Goal: Task Accomplishment & Management: Use online tool/utility

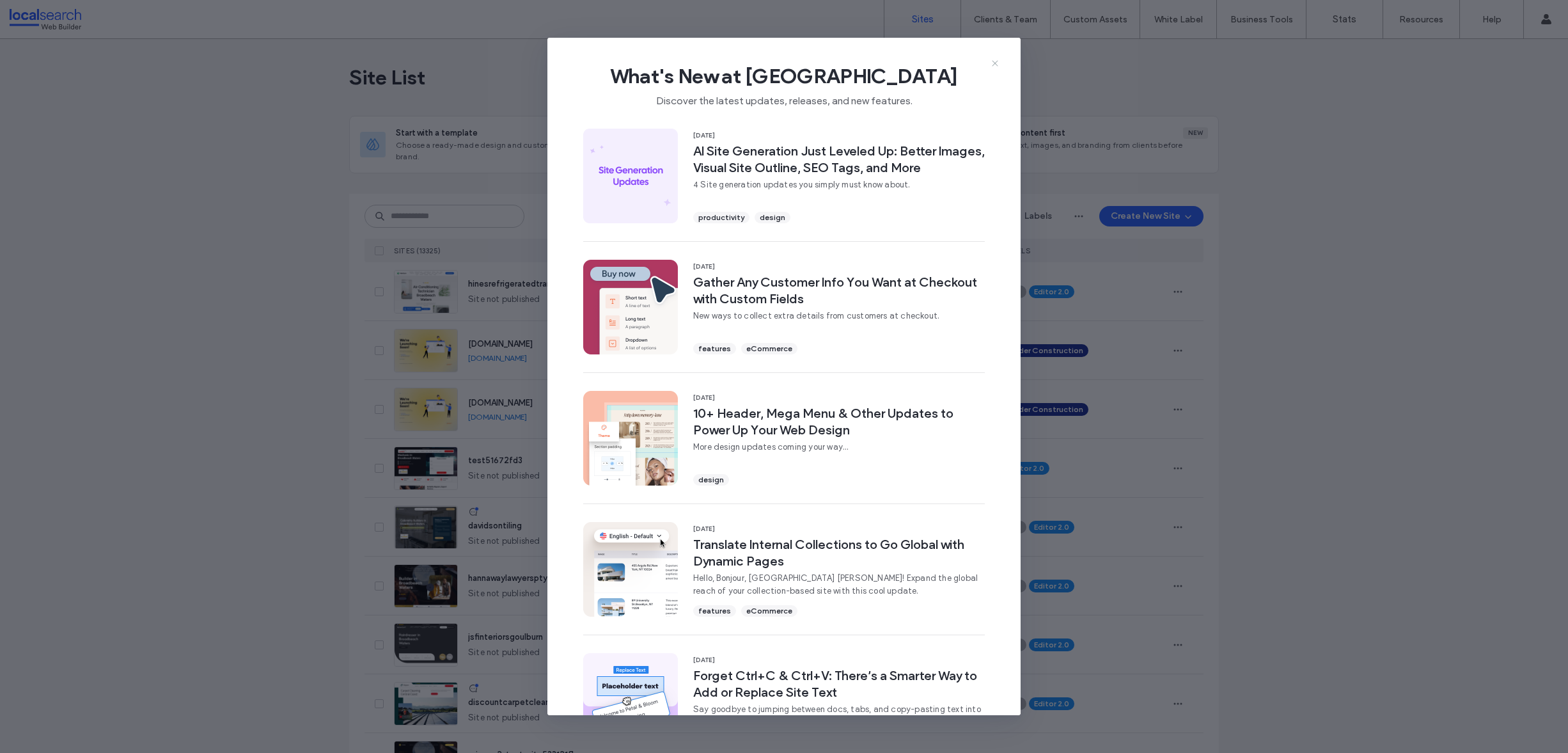
click at [996, 62] on icon at bounding box center [995, 63] width 10 height 10
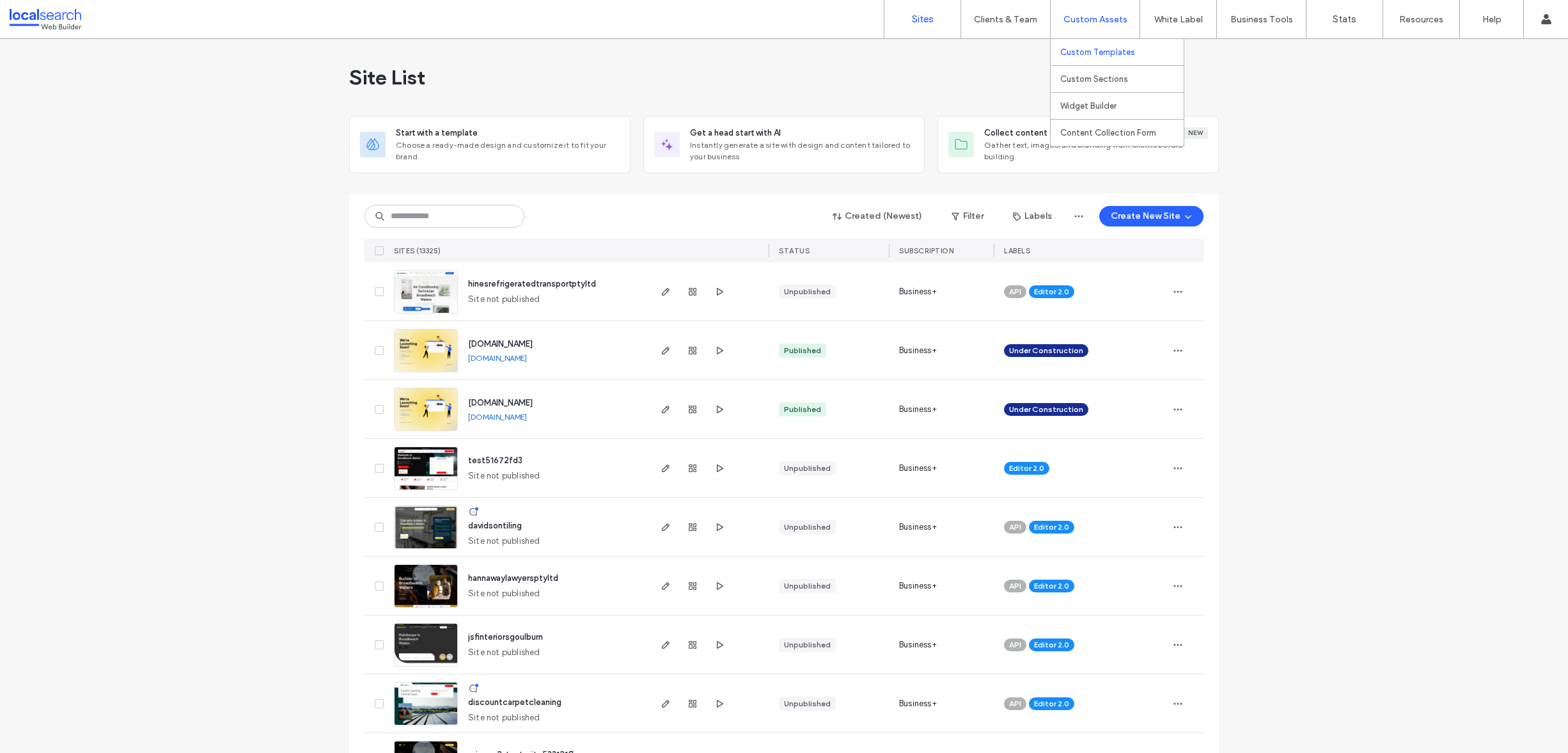
click at [1083, 48] on label "Custom Templates" at bounding box center [1098, 52] width 75 height 10
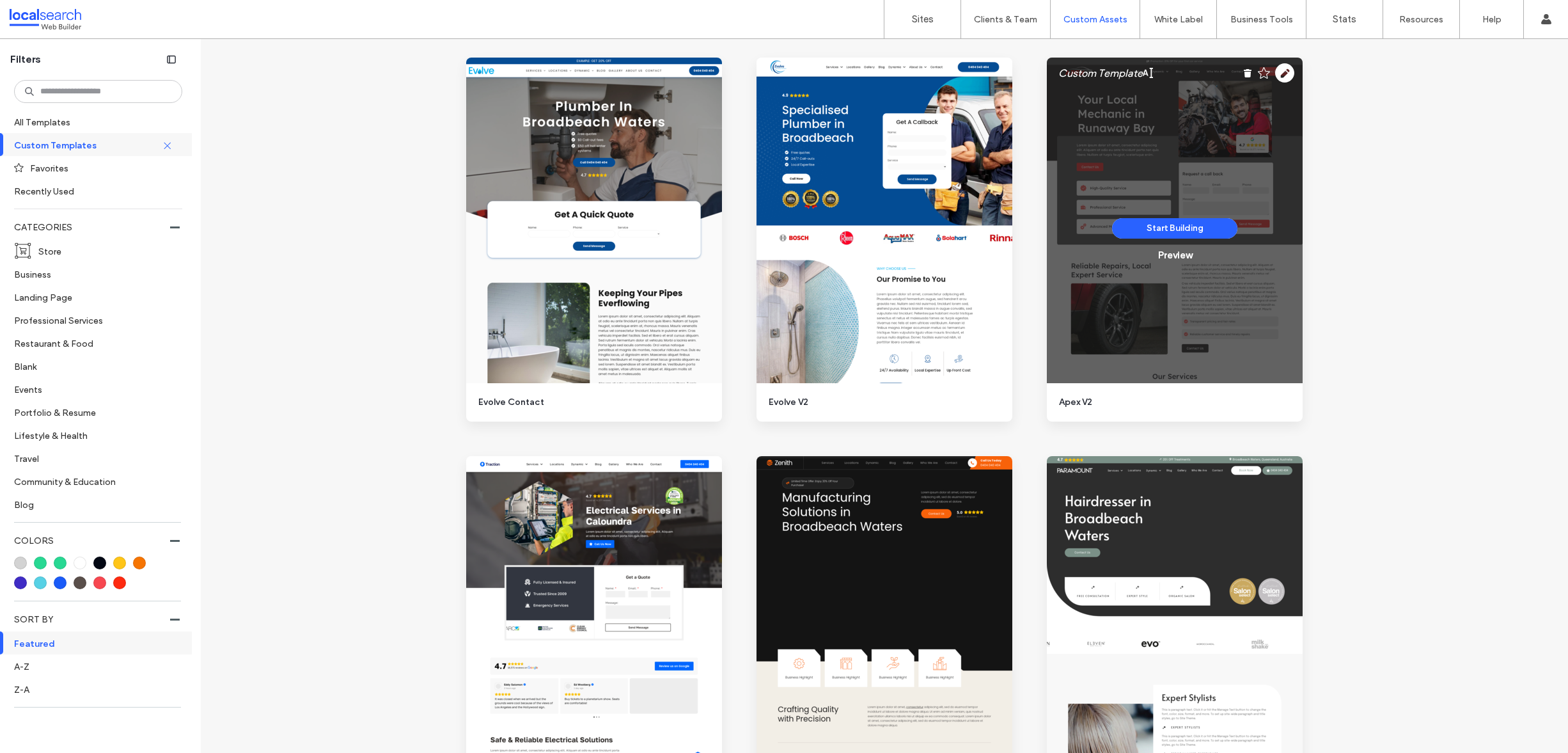
scroll to position [1763, 0]
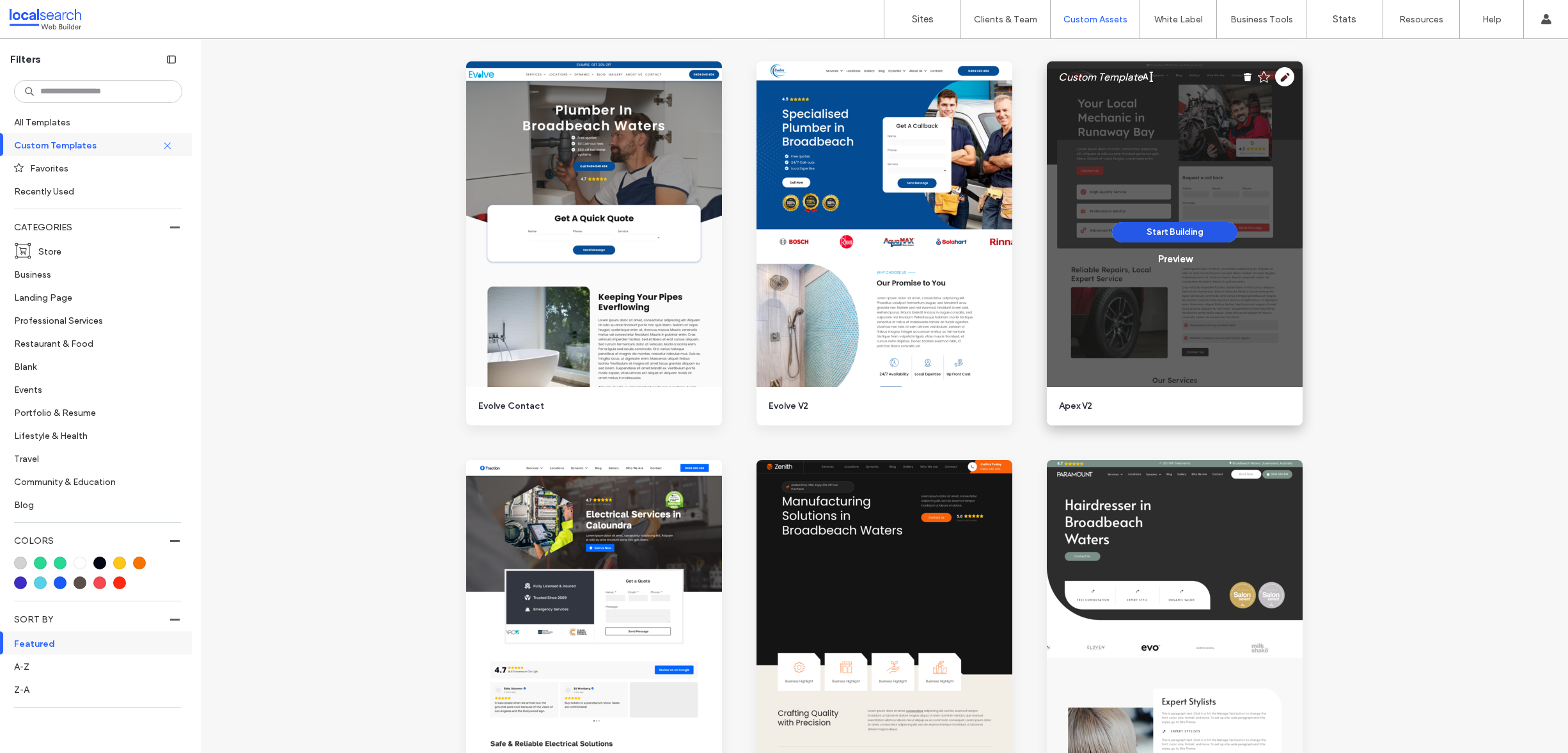
click at [1184, 233] on button "Start Building" at bounding box center [1175, 232] width 126 height 21
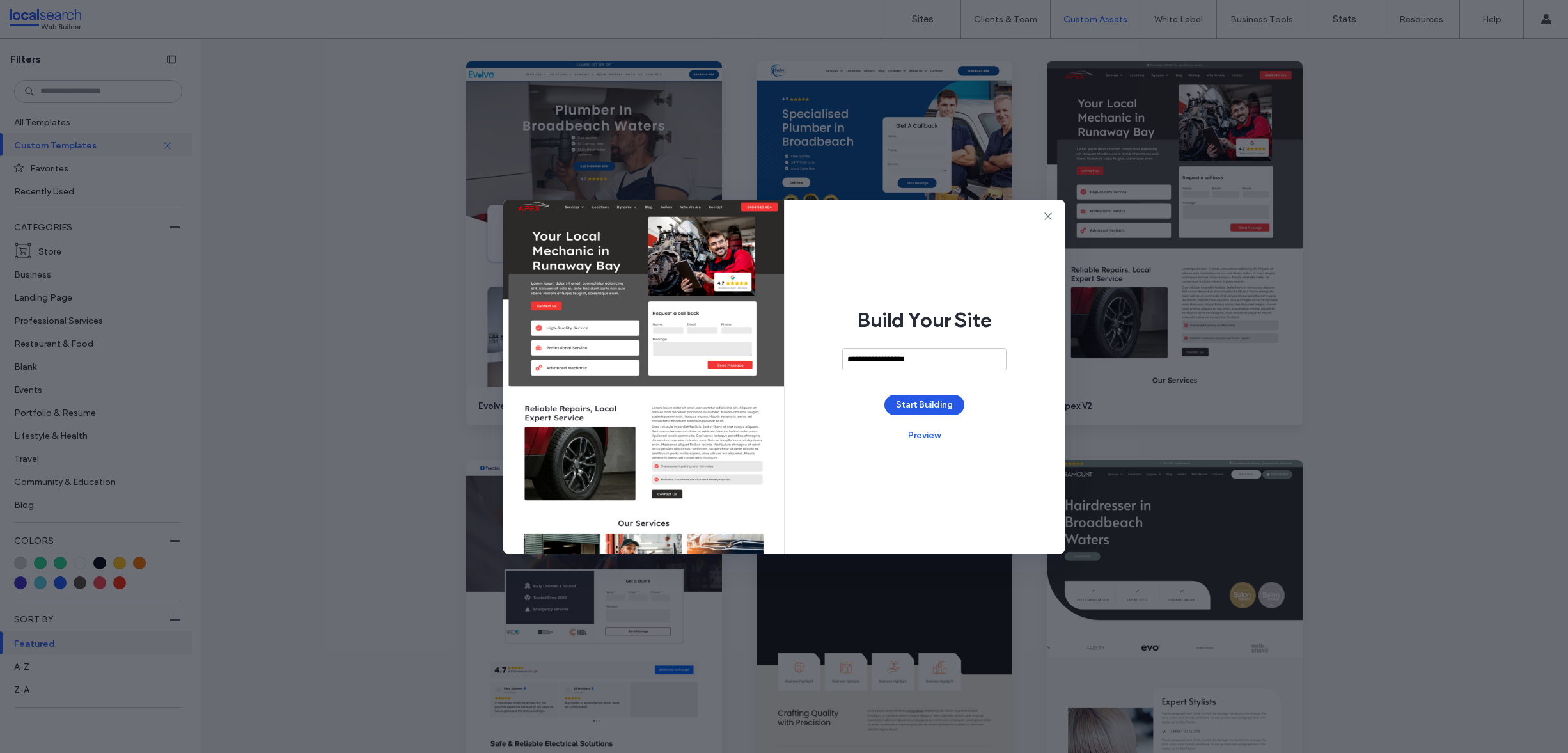
type input "**********"
click at [933, 406] on button "Start Building" at bounding box center [924, 406] width 80 height 21
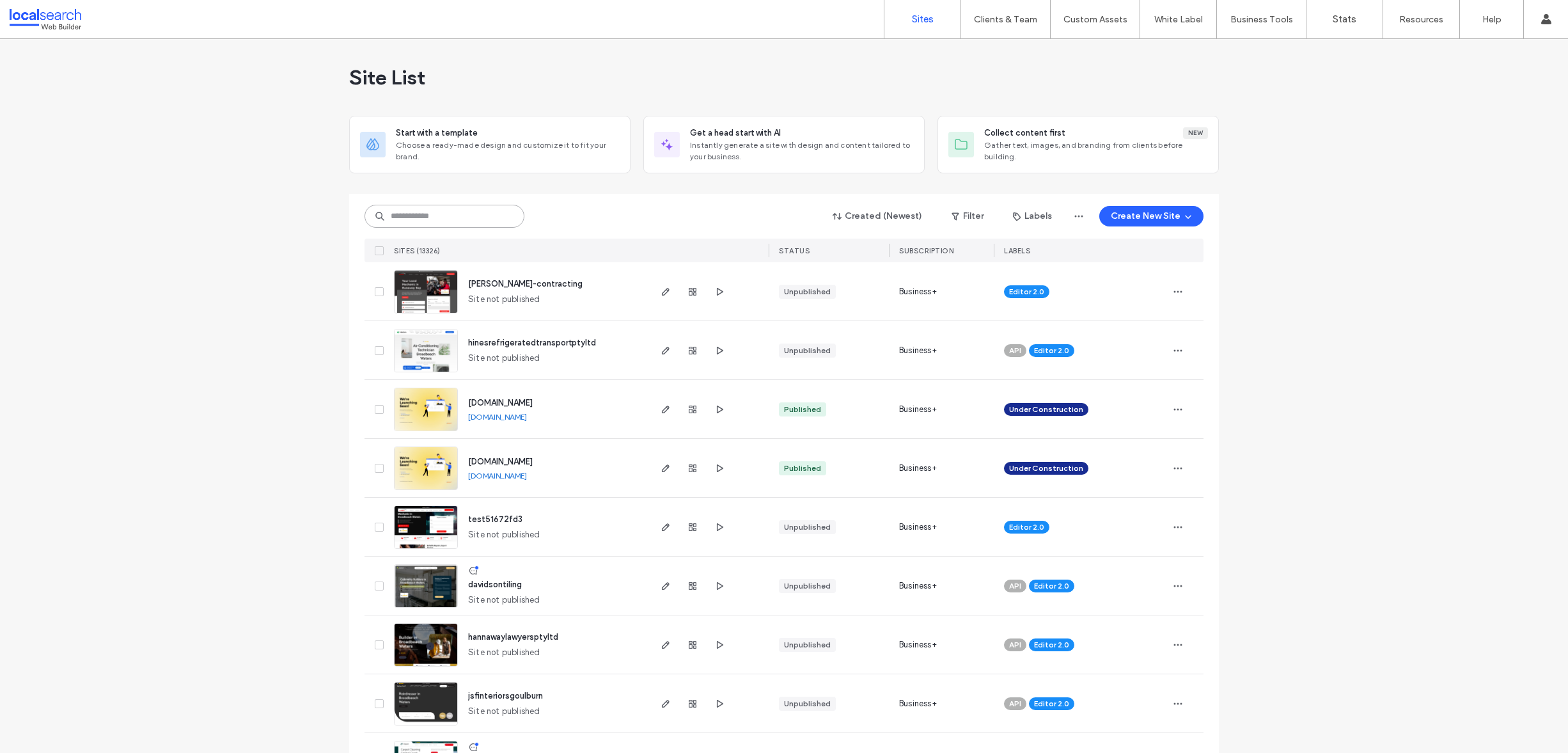
click at [468, 227] on input at bounding box center [445, 216] width 160 height 23
paste input "********"
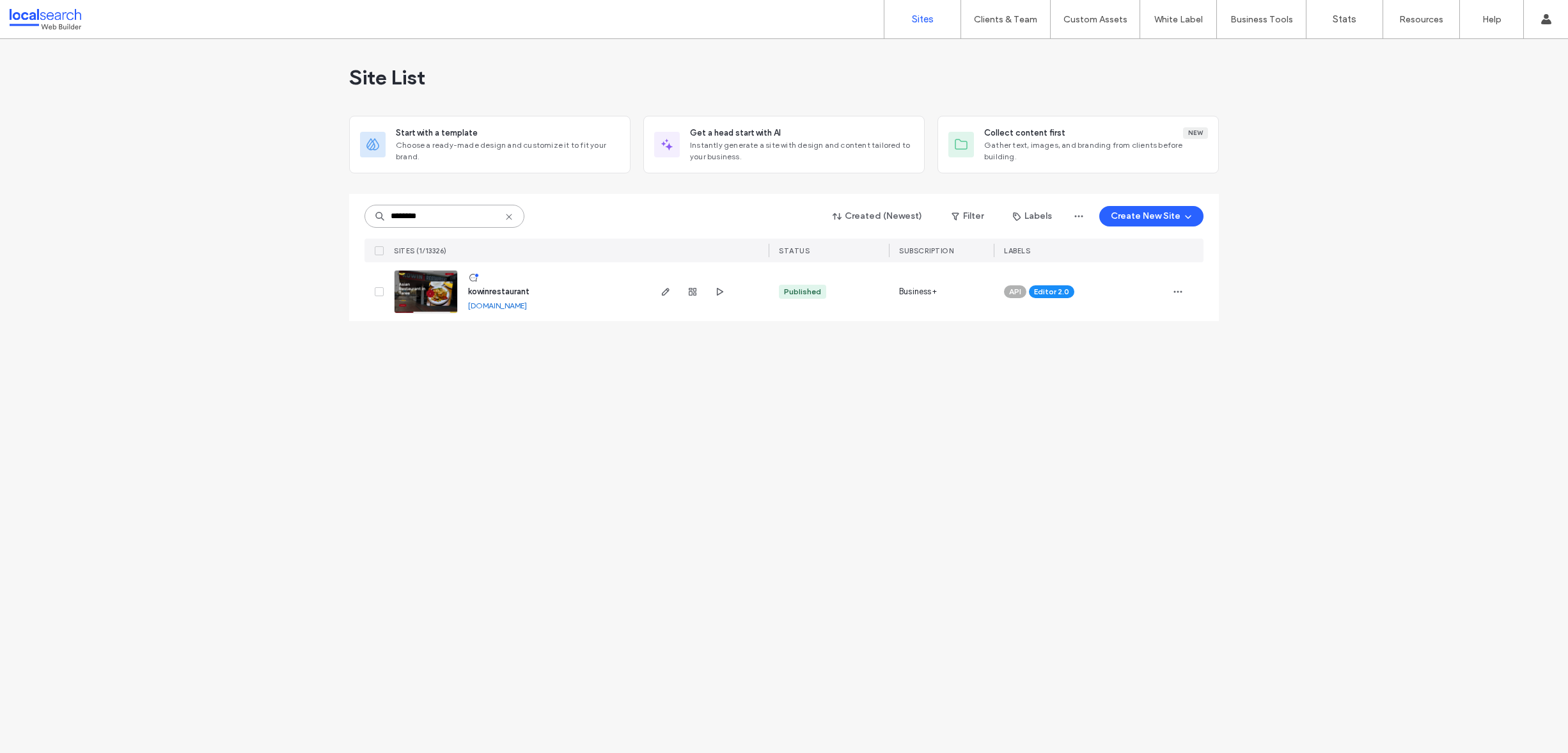
type input "********"
click at [422, 297] on img at bounding box center [427, 313] width 63 height 87
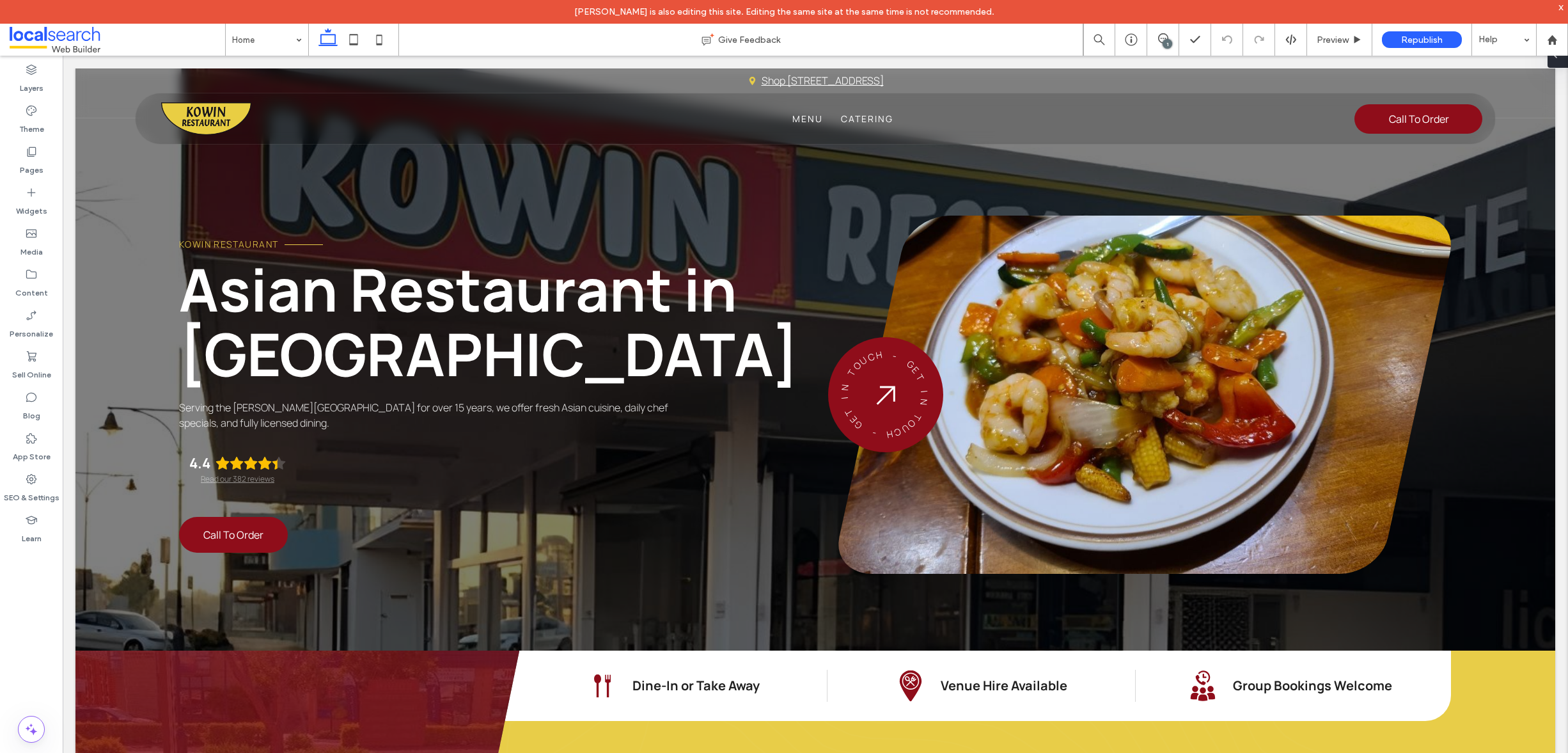
click at [1562, 63] on div at bounding box center [1558, 54] width 21 height 26
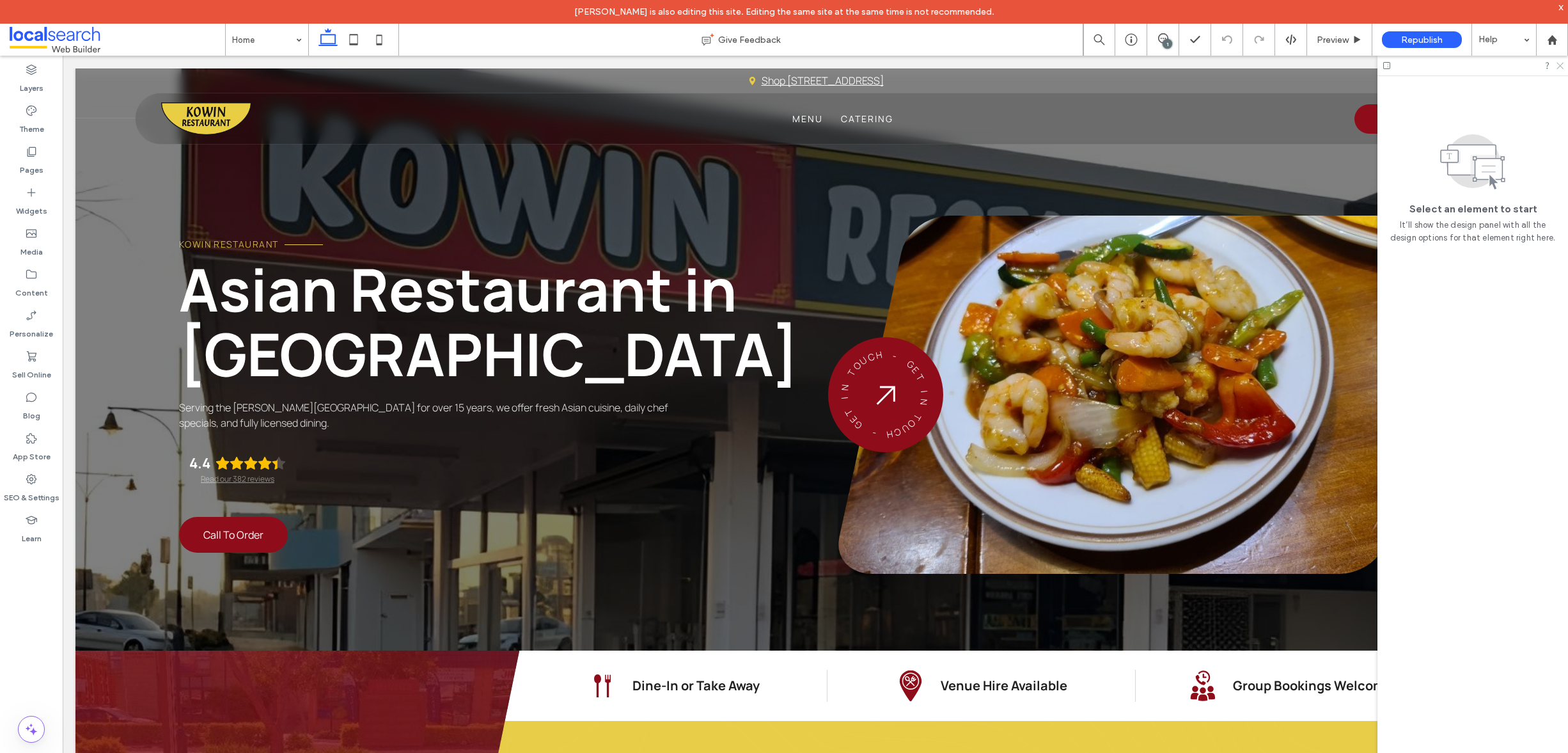
click at [1559, 67] on use at bounding box center [1559, 66] width 7 height 7
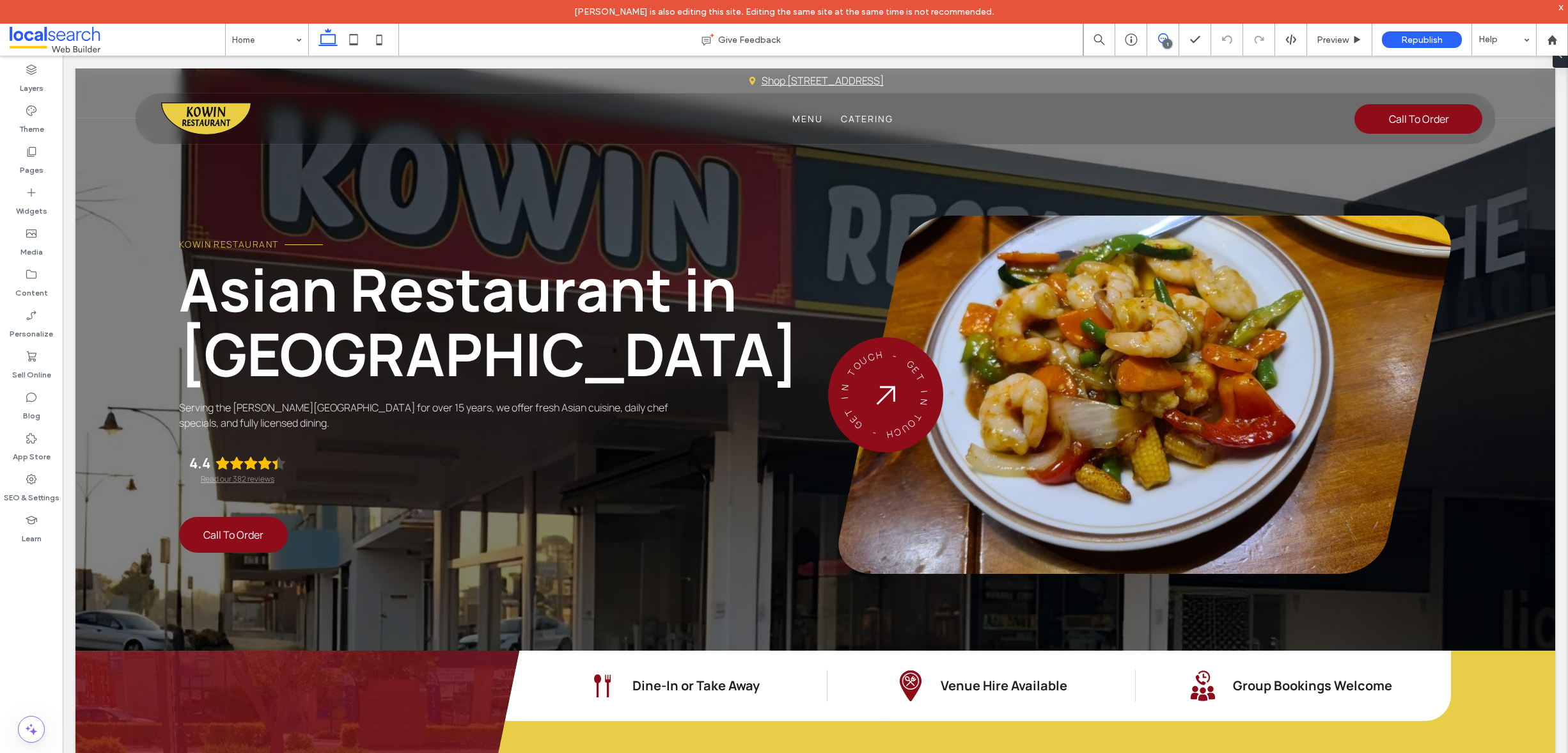
click at [1157, 39] on span at bounding box center [1162, 38] width 31 height 10
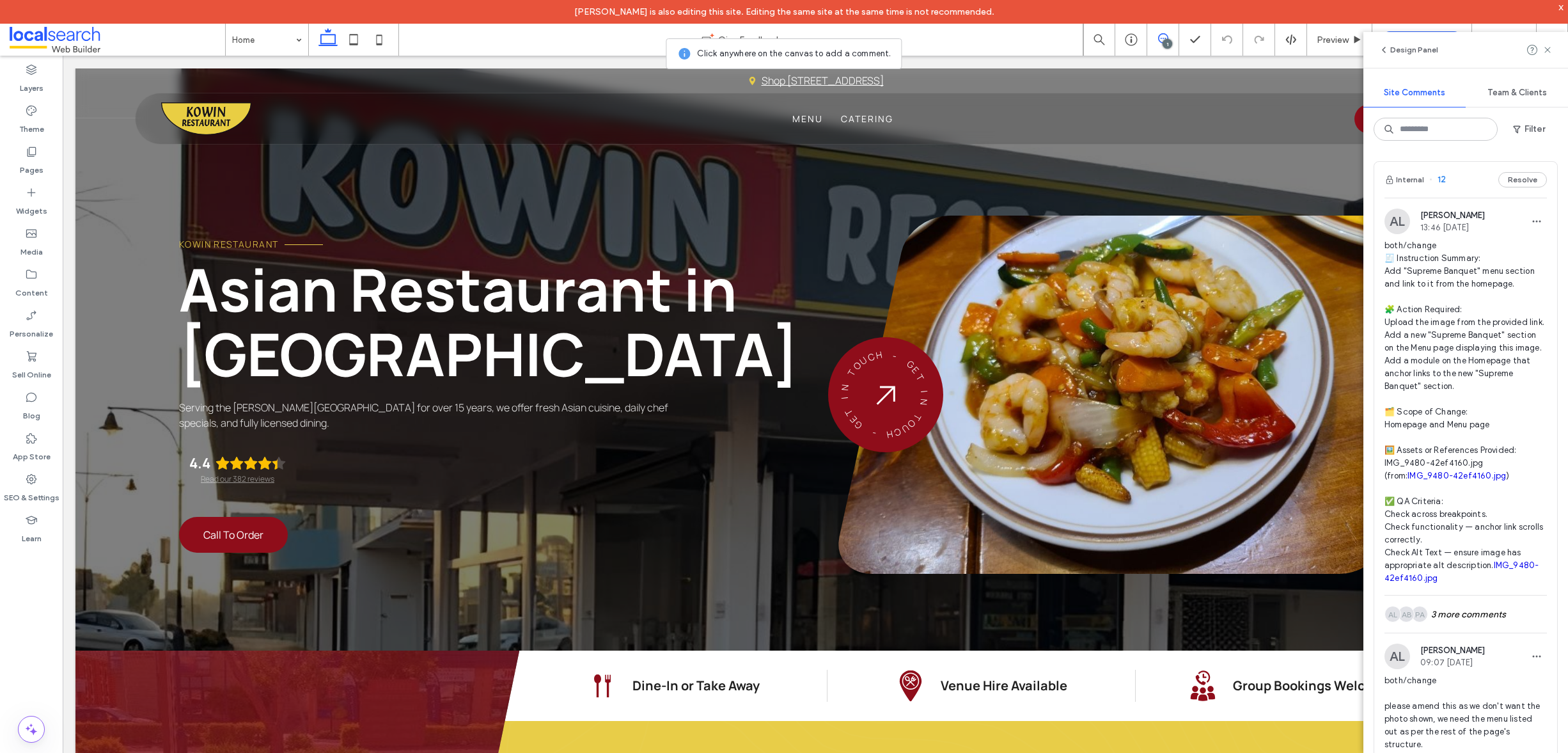
click at [1458, 171] on div "Internal 12 Resolve" at bounding box center [1466, 180] width 183 height 36
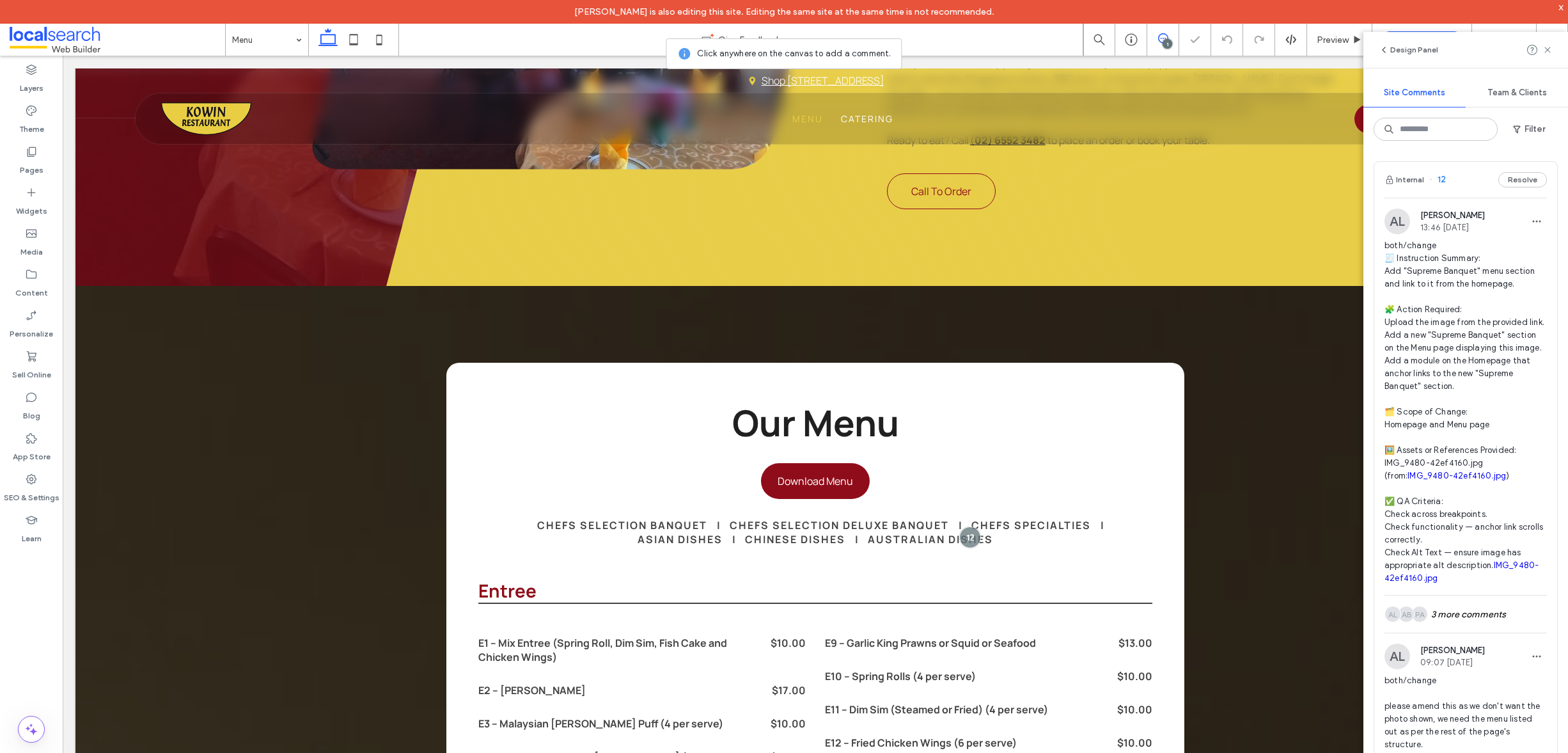
scroll to position [930, 0]
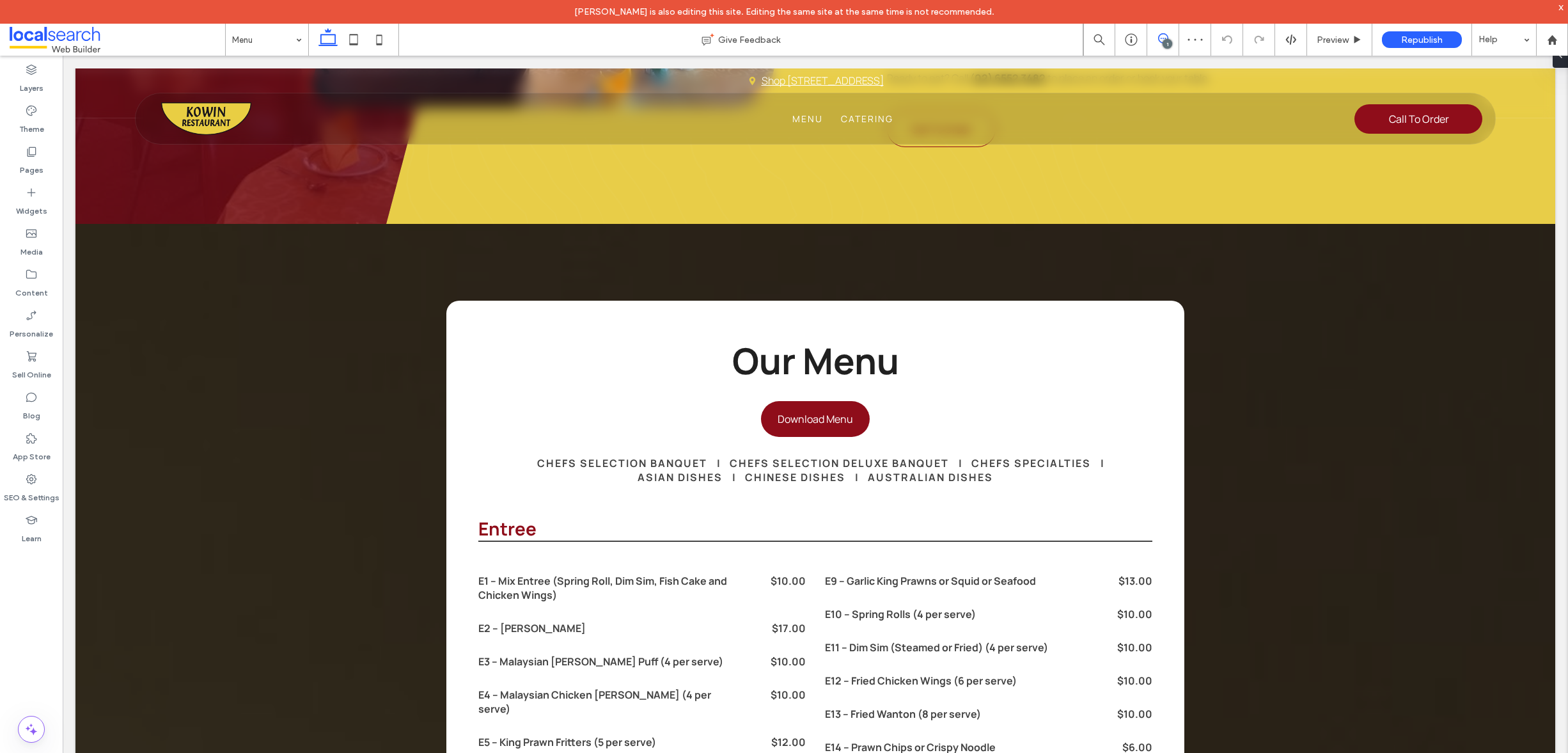
click at [1162, 40] on icon at bounding box center [1163, 38] width 10 height 10
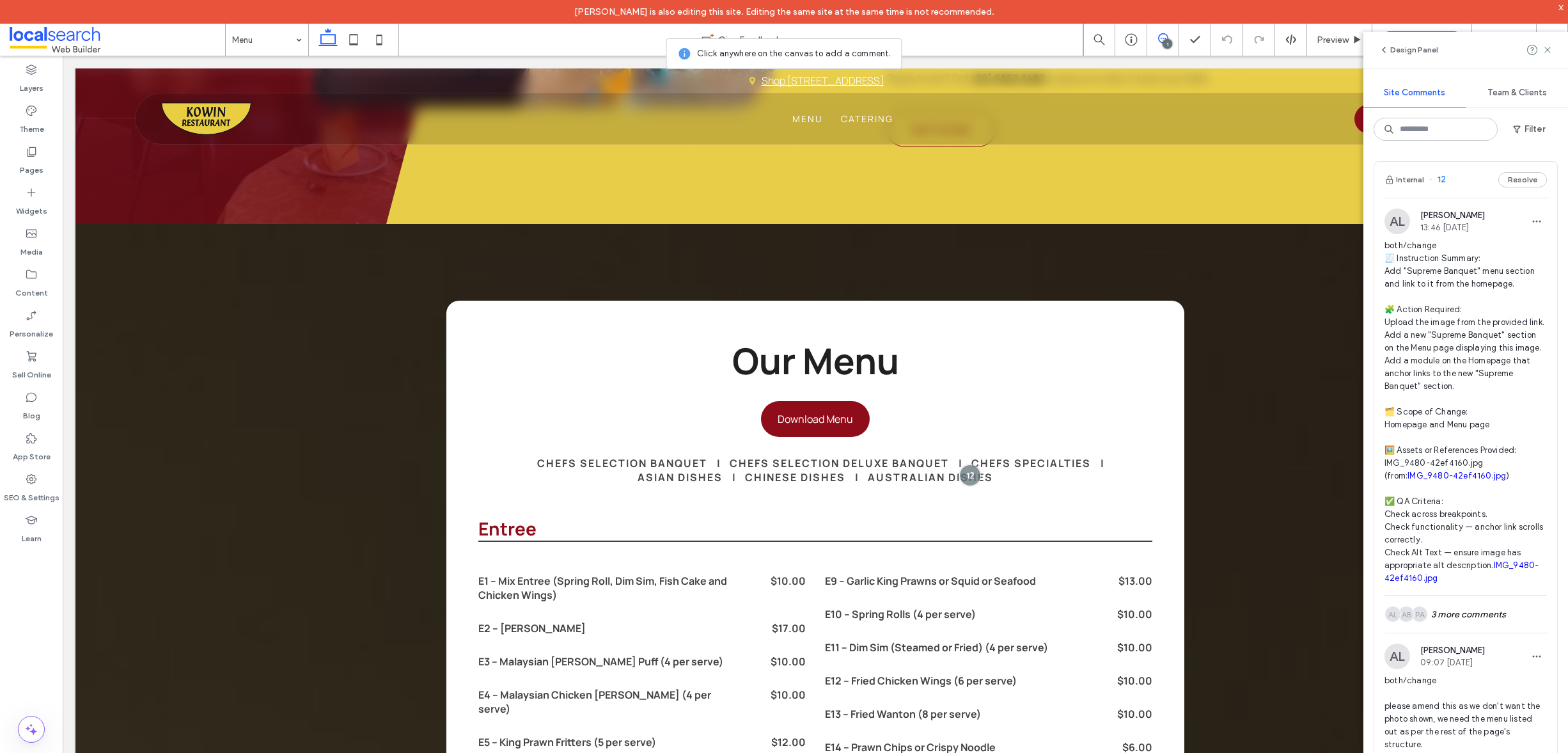
scroll to position [18, 0]
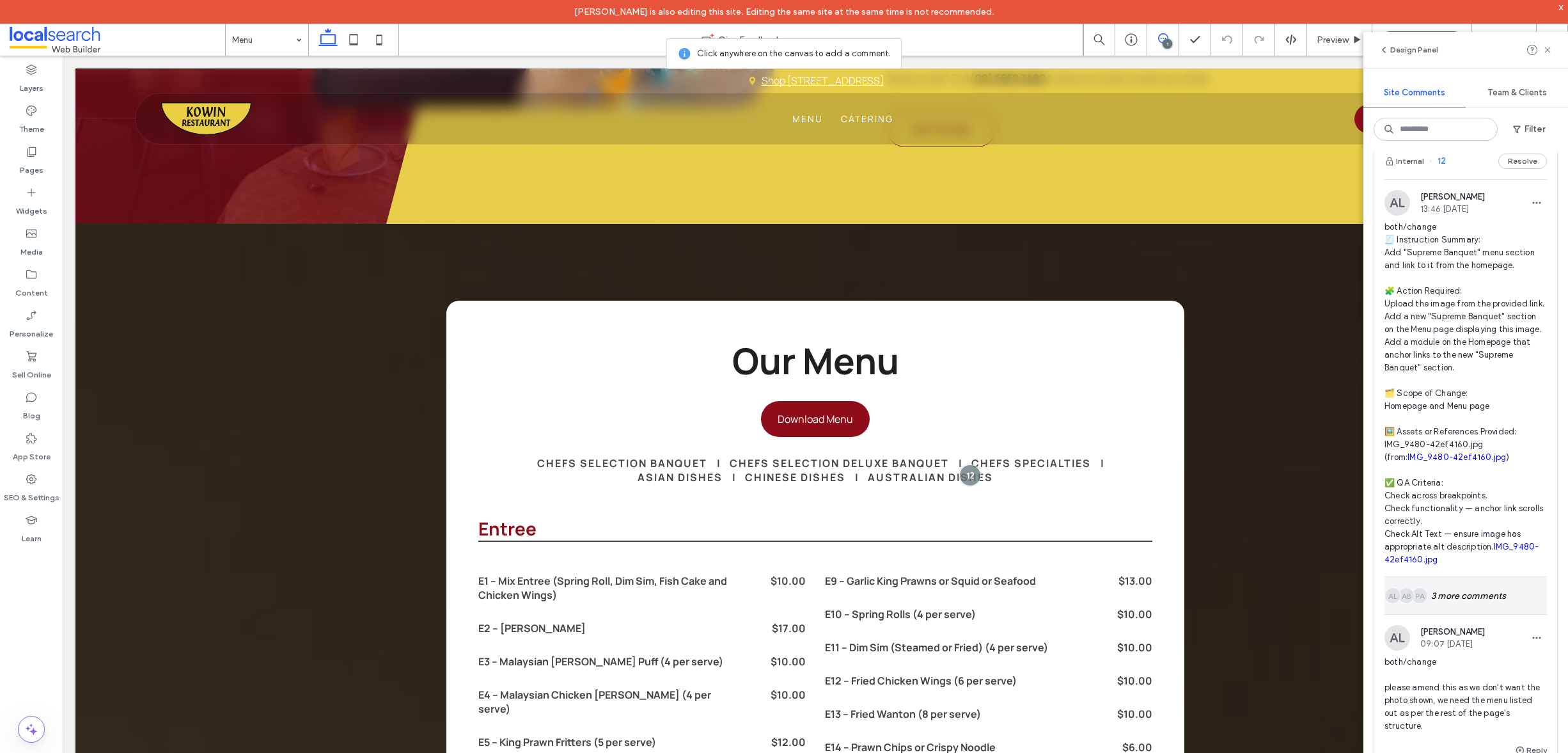
click at [1458, 614] on div "PA AB AL 3 more comments" at bounding box center [1466, 595] width 163 height 37
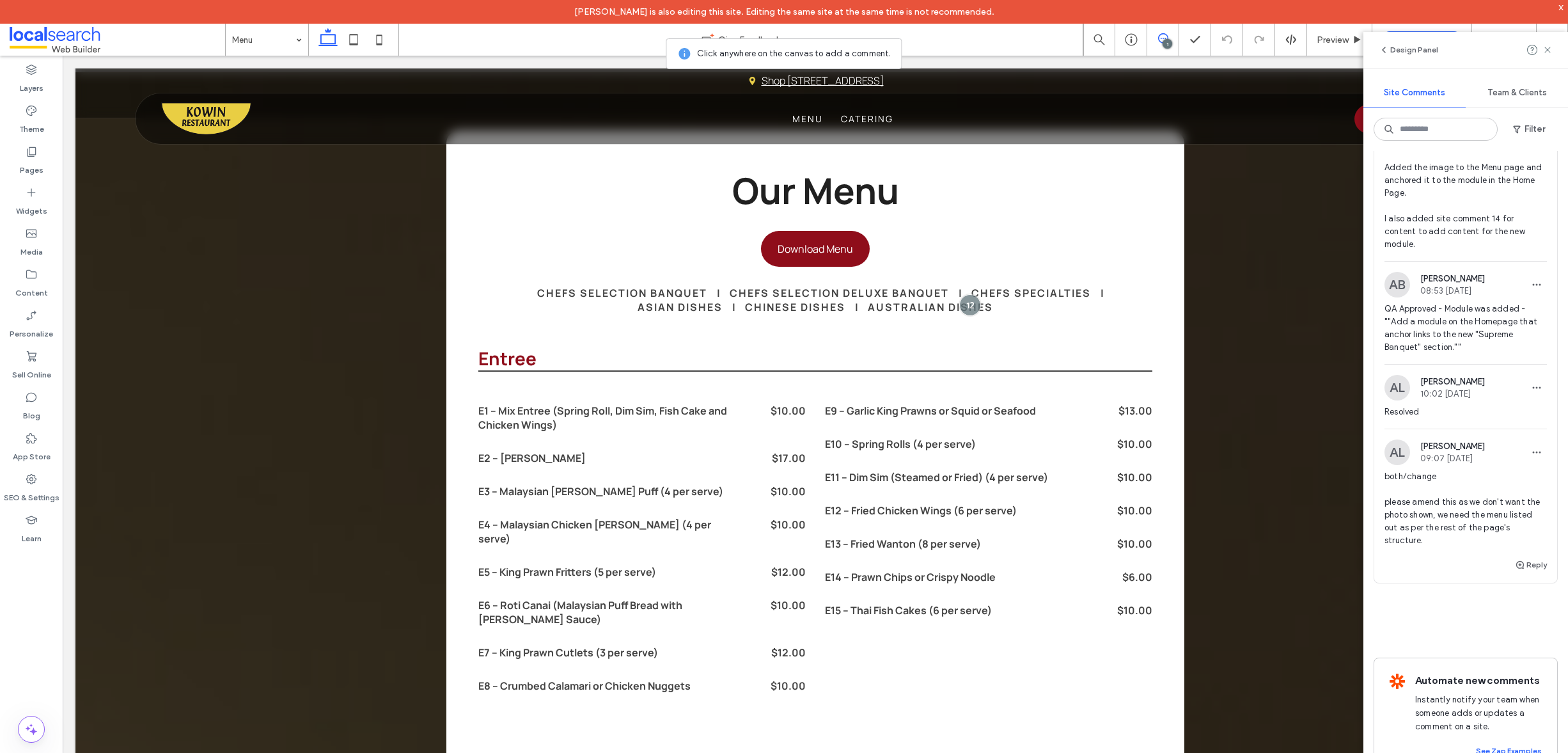
scroll to position [665, 0]
